Goal: Book appointment/travel/reservation: Register for event/course

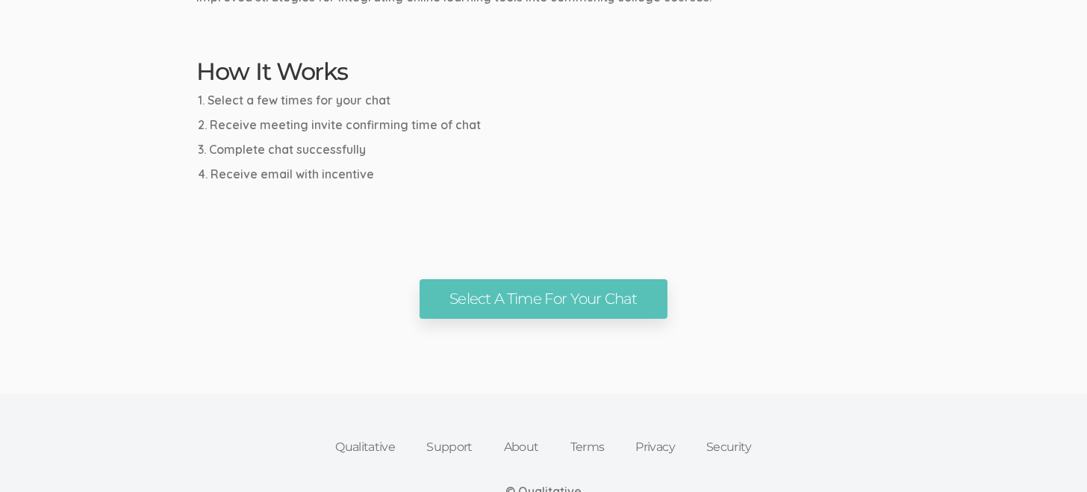
scroll to position [805, 0]
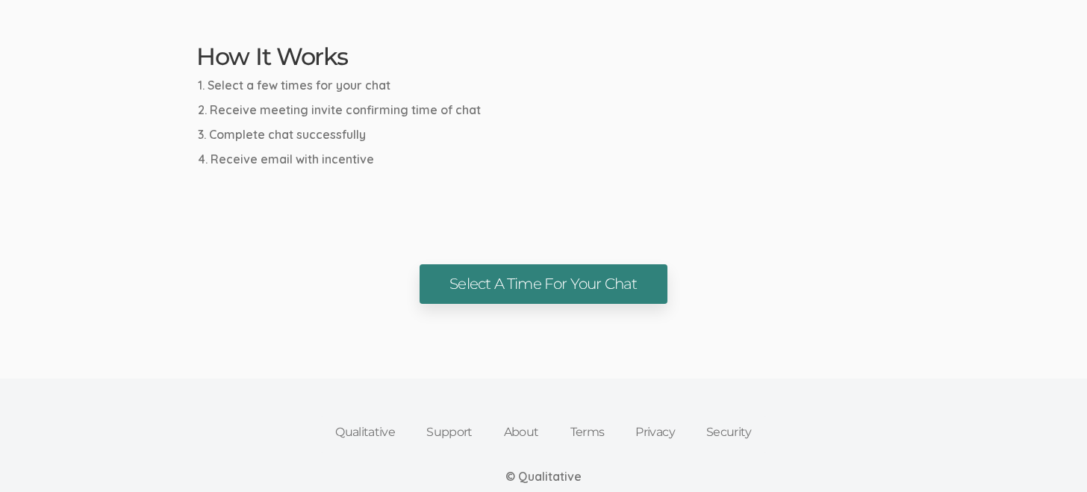
click at [572, 270] on link "Select A Time For Your Chat" at bounding box center [543, 284] width 247 height 40
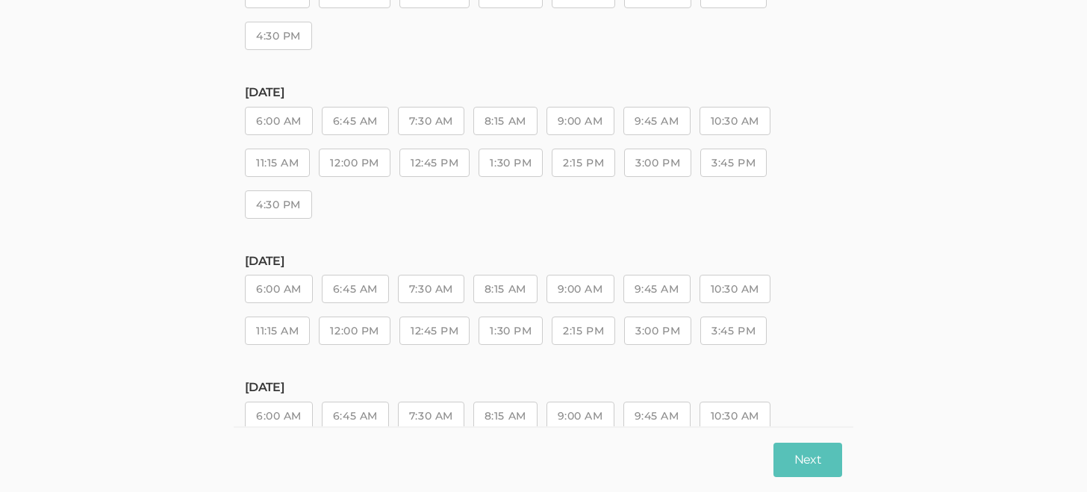
scroll to position [379, 0]
click at [278, 163] on button "11:15 AM" at bounding box center [277, 161] width 65 height 28
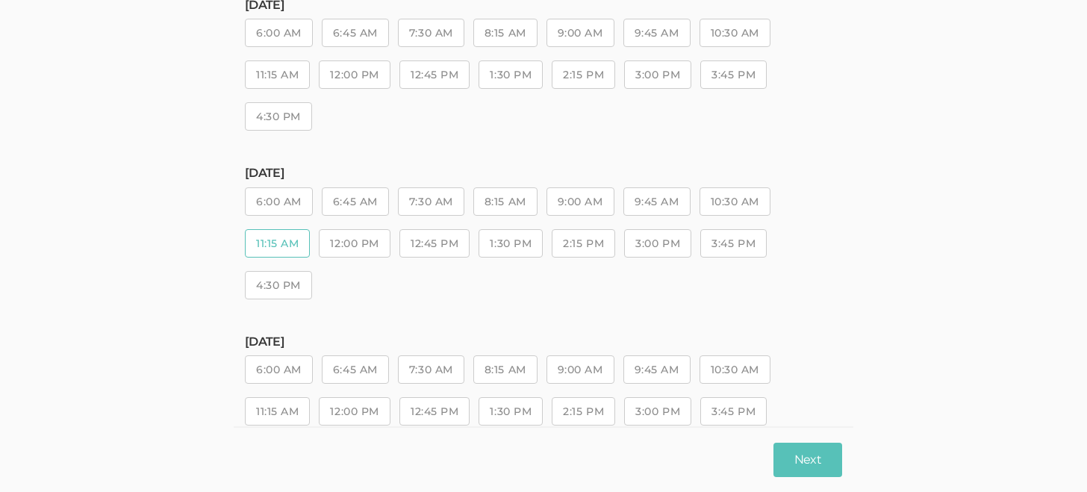
scroll to position [300, 0]
click at [506, 243] on button "1:30 PM" at bounding box center [511, 240] width 64 height 28
click at [818, 456] on button "Next" at bounding box center [808, 459] width 69 height 35
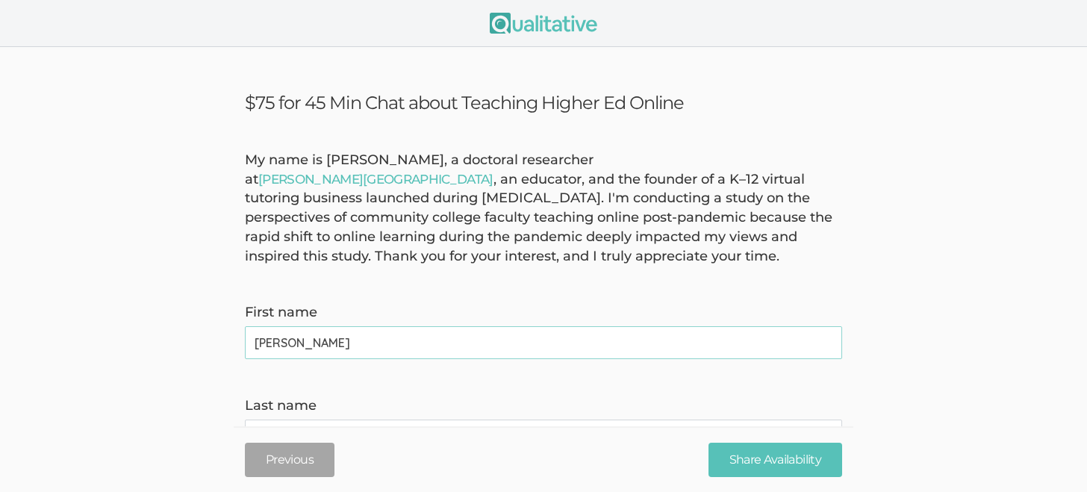
click at [582, 344] on name "Jana" at bounding box center [543, 342] width 597 height 33
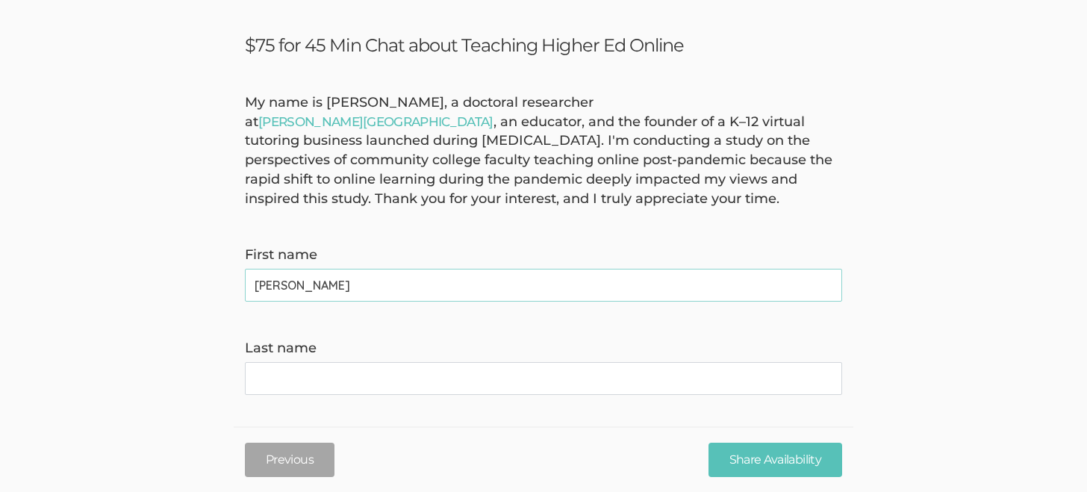
scroll to position [66, 0]
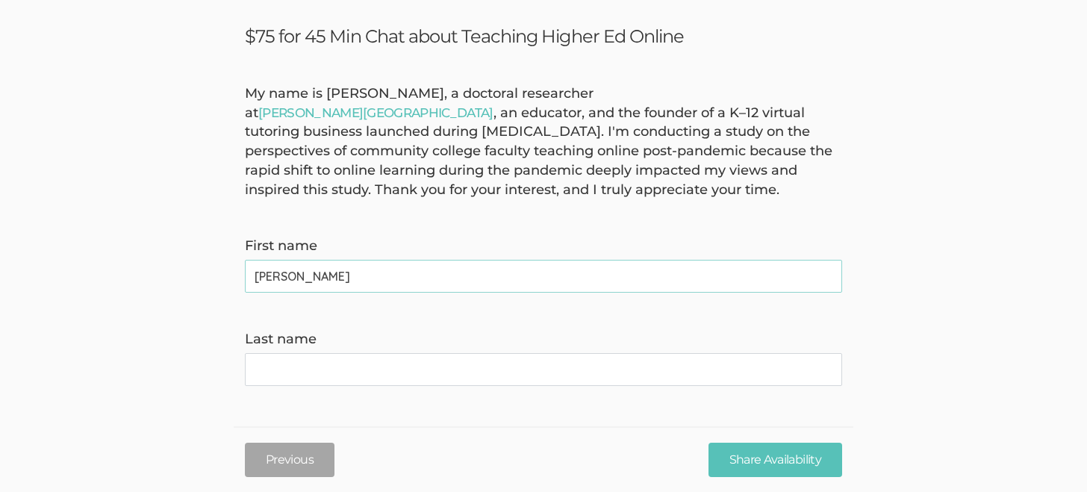
type name "Jana"
click at [557, 377] on name "Last name" at bounding box center [543, 369] width 597 height 33
click at [551, 377] on name "King" at bounding box center [543, 369] width 597 height 33
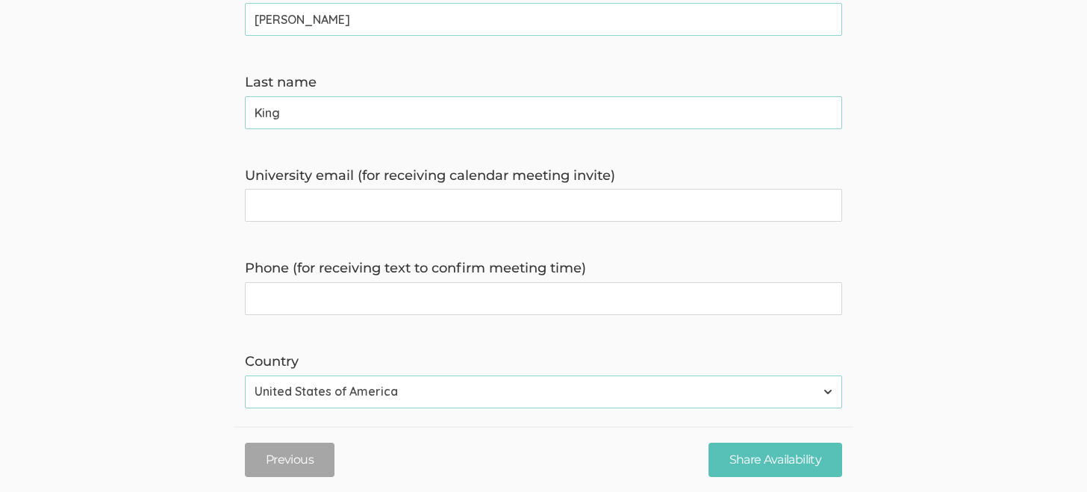
scroll to position [323, 0]
type name "King"
click at [503, 204] on invite\) "University email (for receiving calendar meeting invite)" at bounding box center [543, 205] width 597 height 33
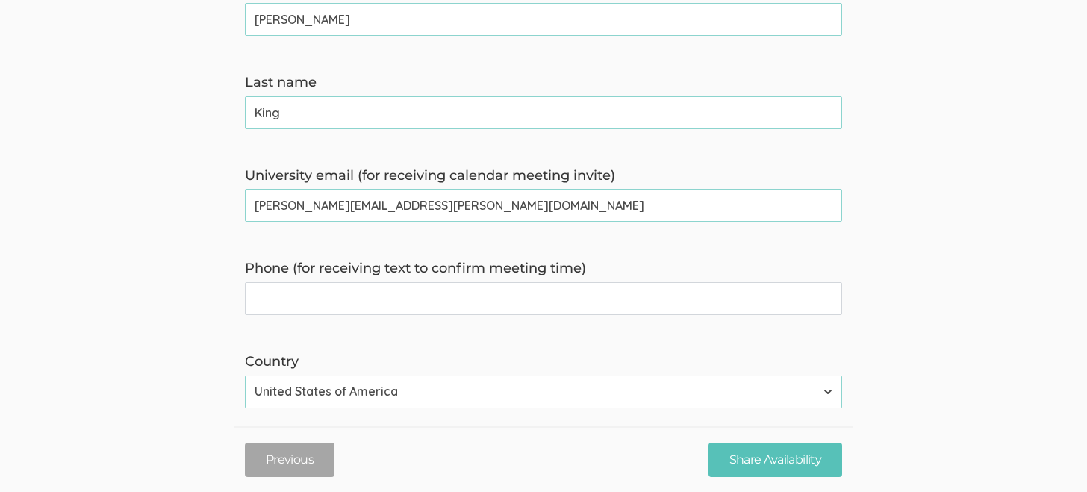
type invite\) "jana.king@oregonstate.edu"
click at [648, 302] on time\) "Phone (for receiving text to confirm meeting time)" at bounding box center [543, 298] width 597 height 33
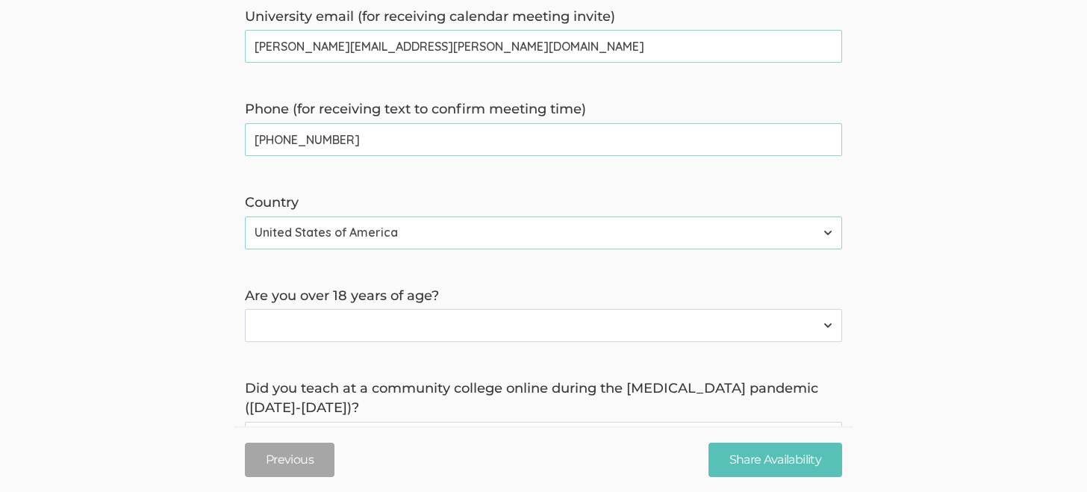
scroll to position [526, 0]
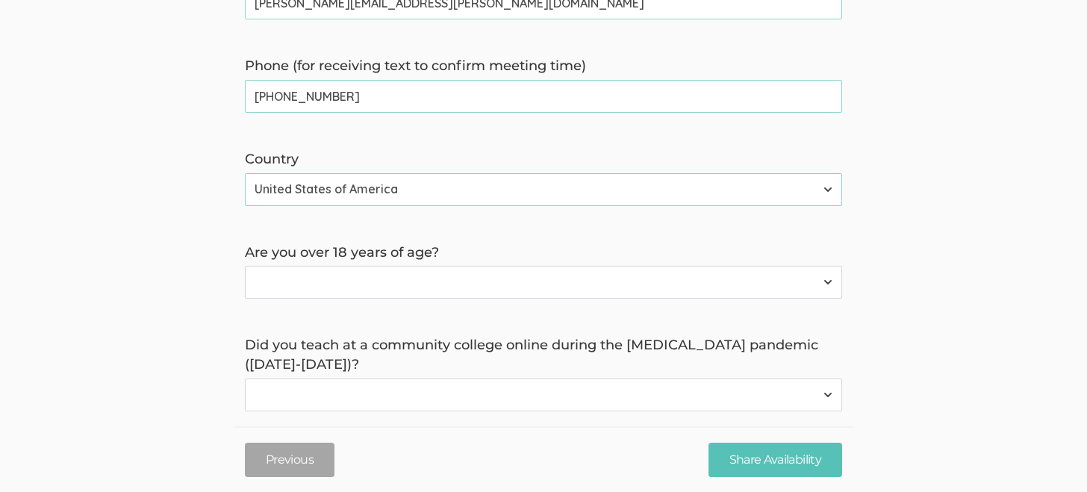
type time\) "406-214-4987"
click at [746, 292] on select "Yes No" at bounding box center [543, 282] width 597 height 33
select select "0"
click at [245, 266] on select "Yes No" at bounding box center [543, 282] width 597 height 33
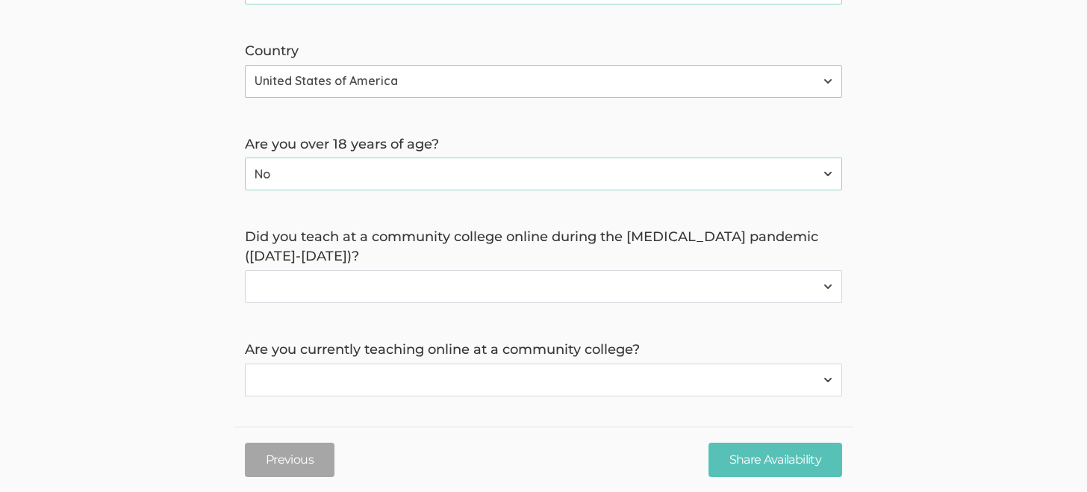
scroll to position [639, 0]
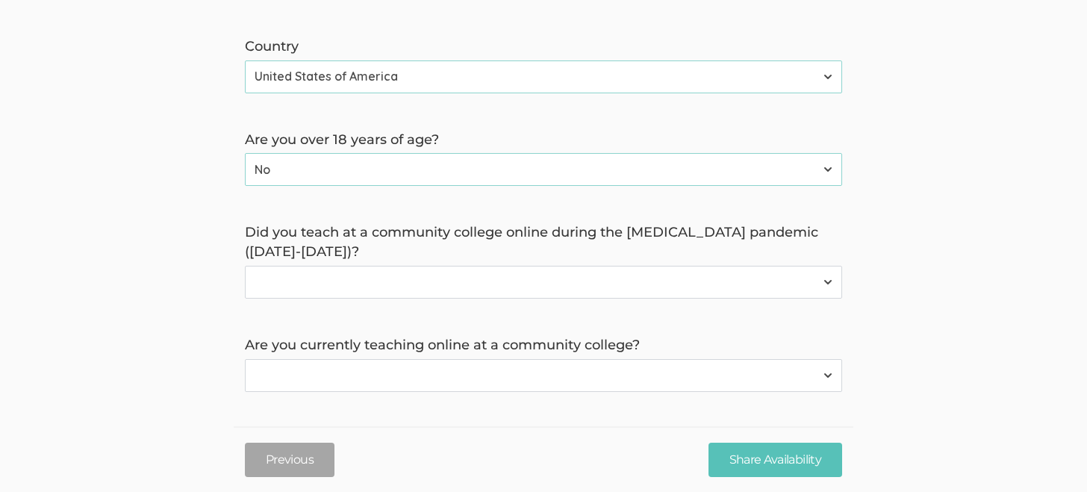
click at [565, 287] on select "Yes No" at bounding box center [543, 282] width 597 height 33
select select "0"
click at [245, 266] on select "Yes No" at bounding box center [543, 282] width 597 height 33
click at [517, 375] on select "Yes No" at bounding box center [543, 375] width 597 height 33
select select "0"
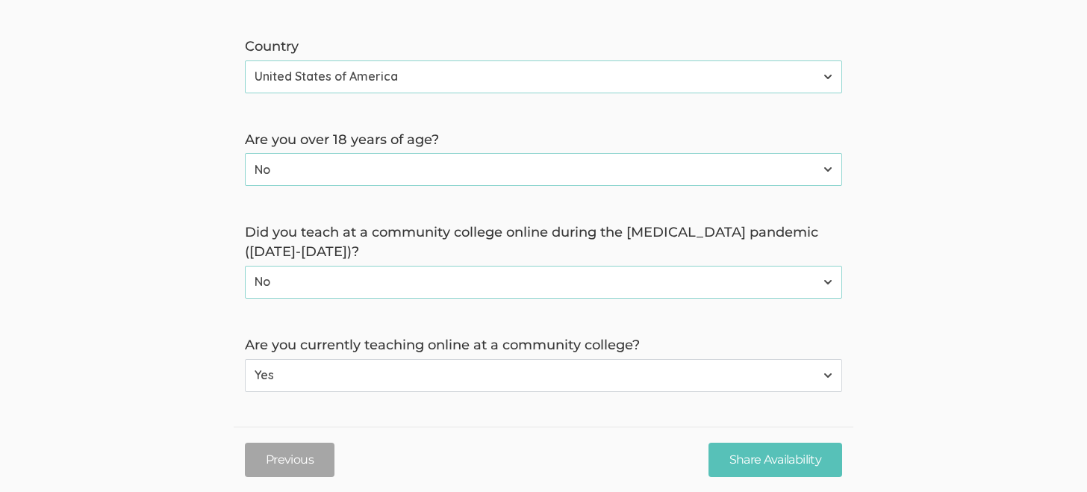
click at [245, 359] on select "Yes No" at bounding box center [543, 375] width 597 height 33
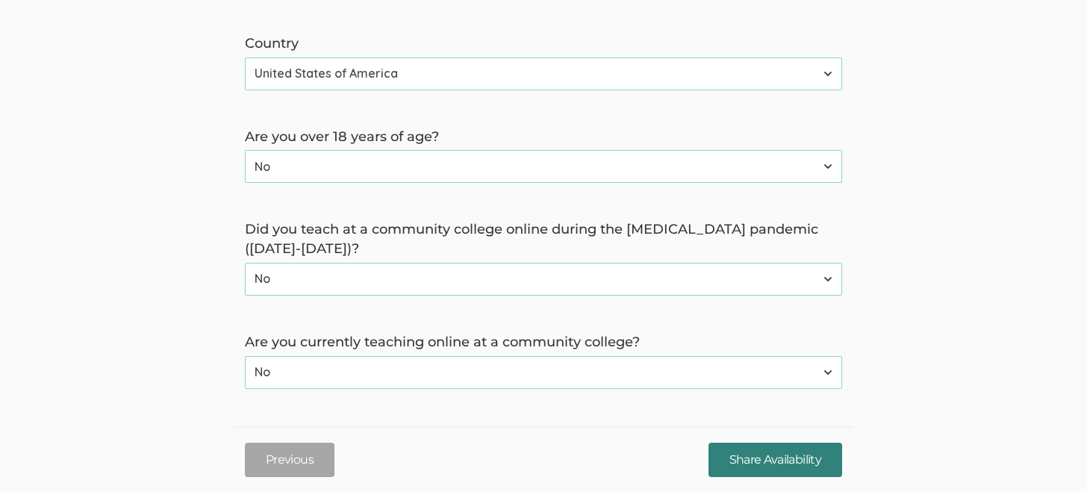
click at [753, 453] on input "Share Availability" at bounding box center [776, 459] width 134 height 35
